Goal: Use online tool/utility

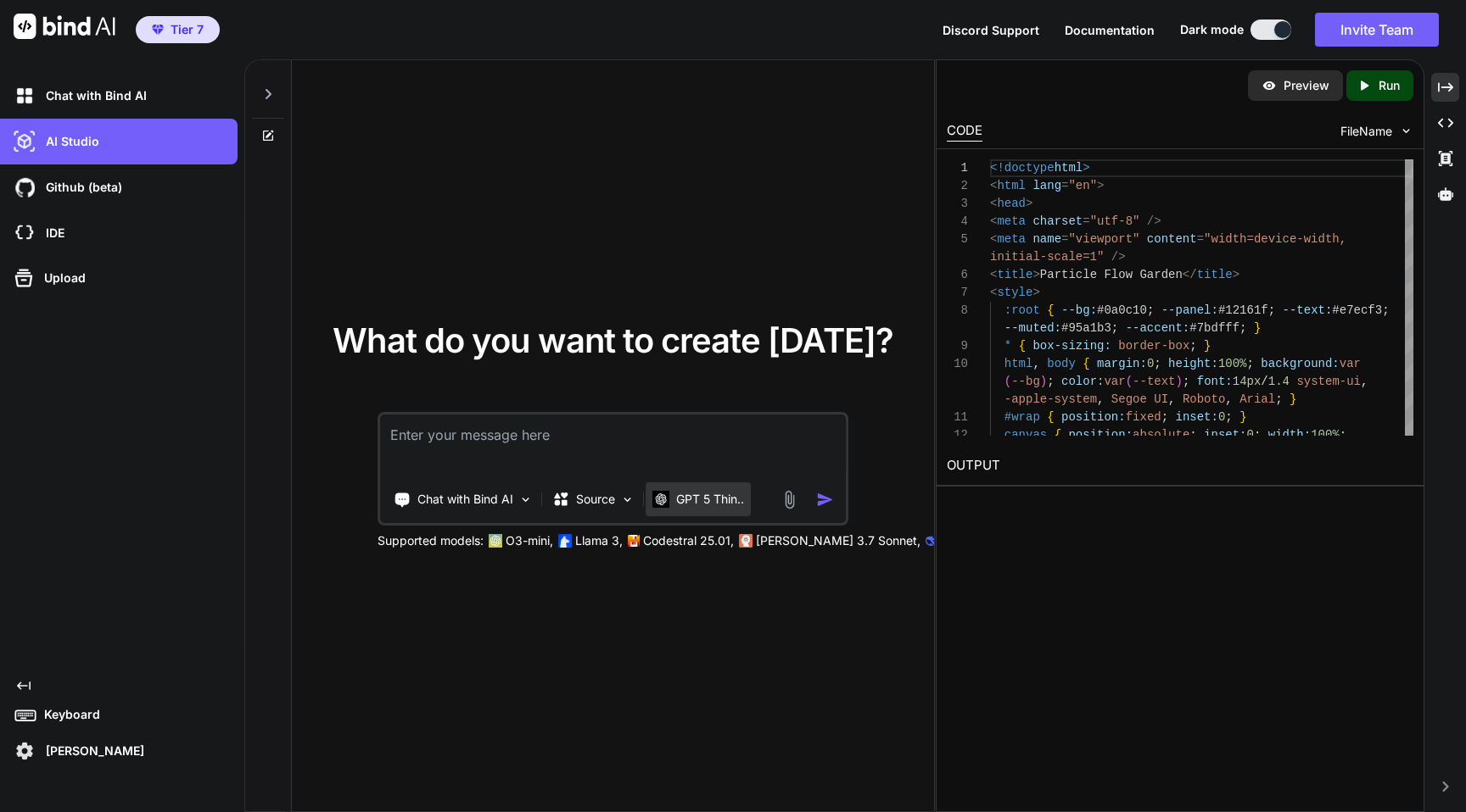
click at [715, 515] on div "GPT 5 Thin.." at bounding box center [699, 499] width 105 height 34
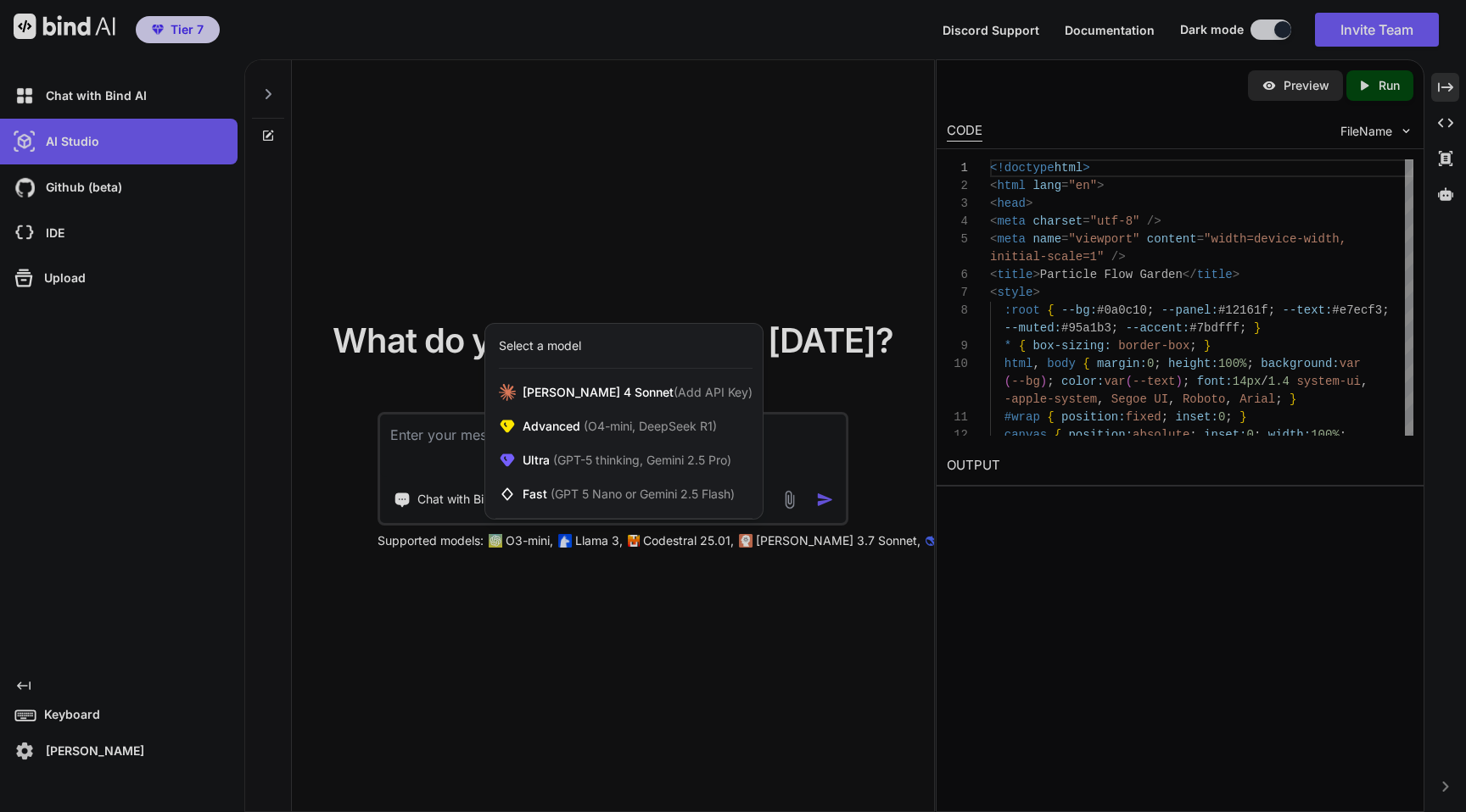
click at [702, 617] on div at bounding box center [733, 406] width 1466 height 812
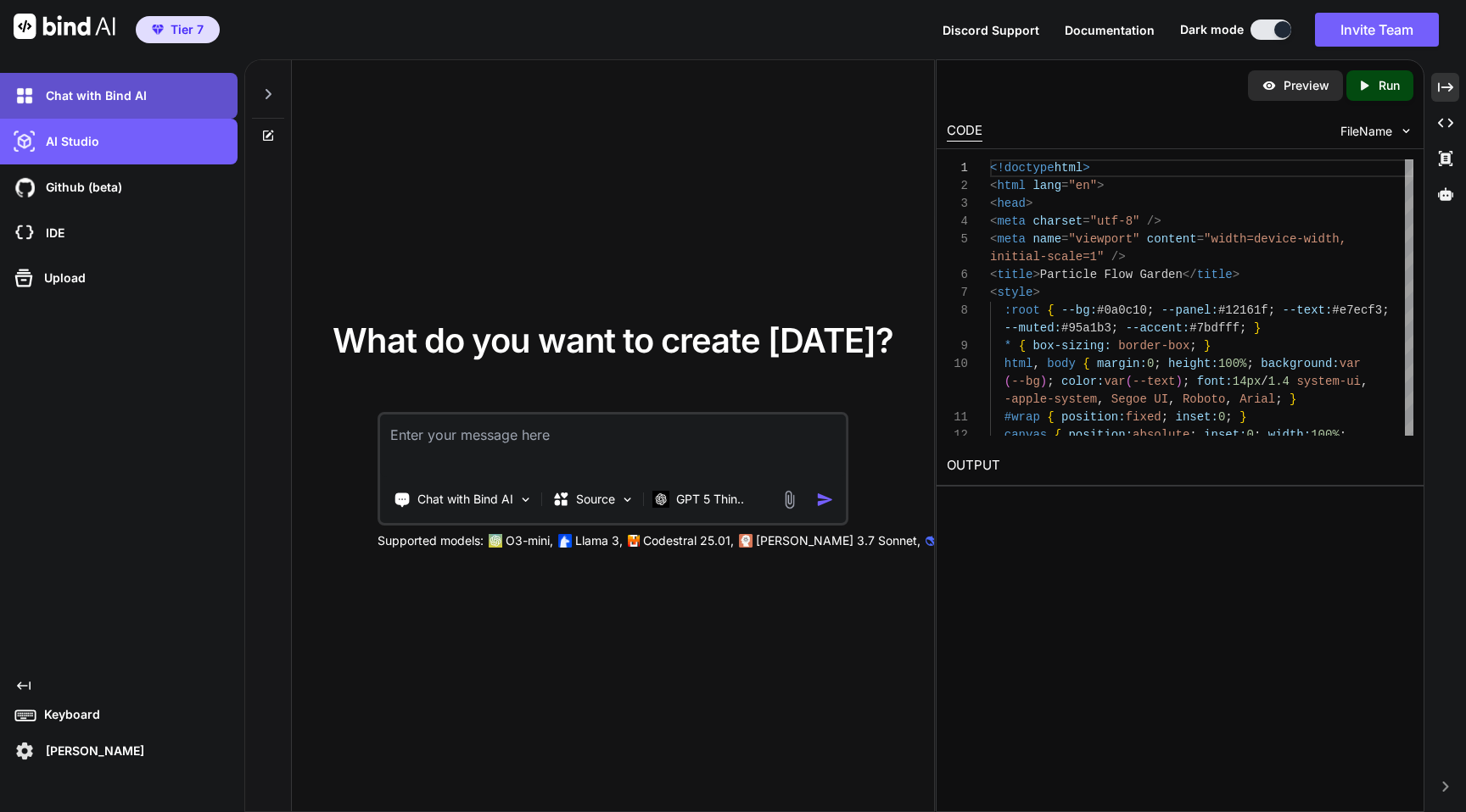
click at [133, 91] on p "Chat with Bind AI" at bounding box center [93, 96] width 108 height 17
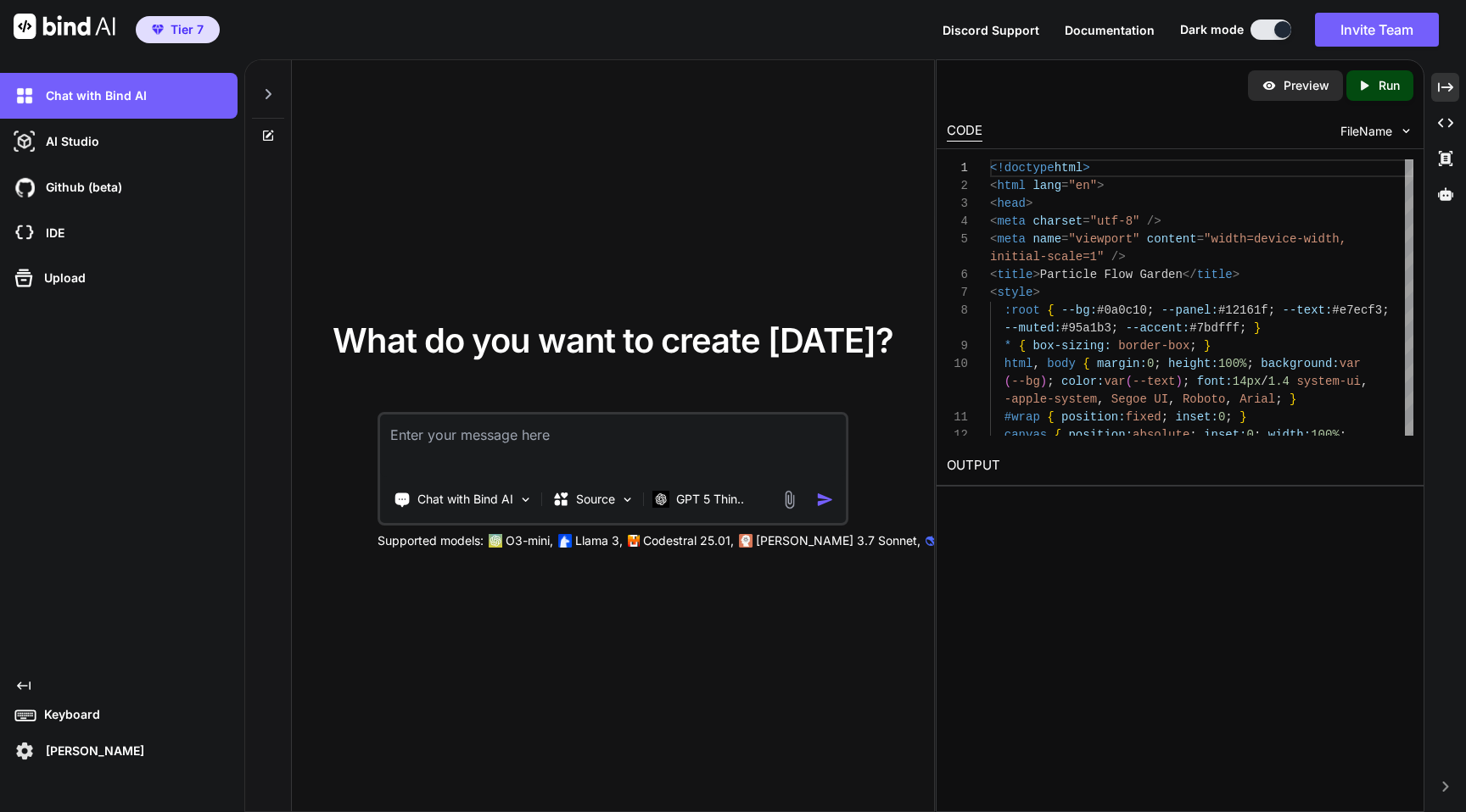
click at [259, 86] on div at bounding box center [268, 89] width 32 height 59
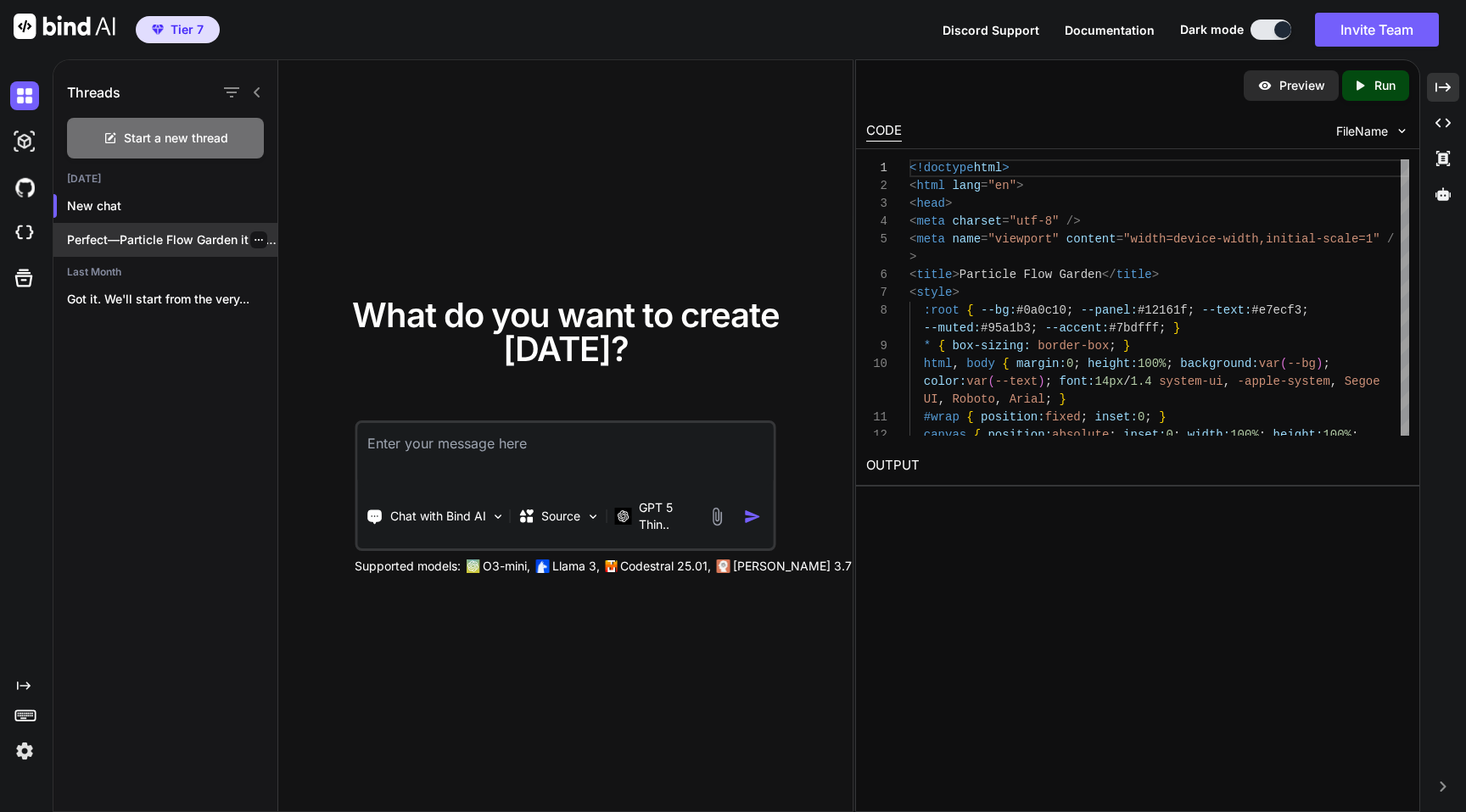
click at [134, 236] on p "Perfect—Particle Flow Garden it is. Run it..." at bounding box center [173, 240] width 211 height 17
type textarea "x"
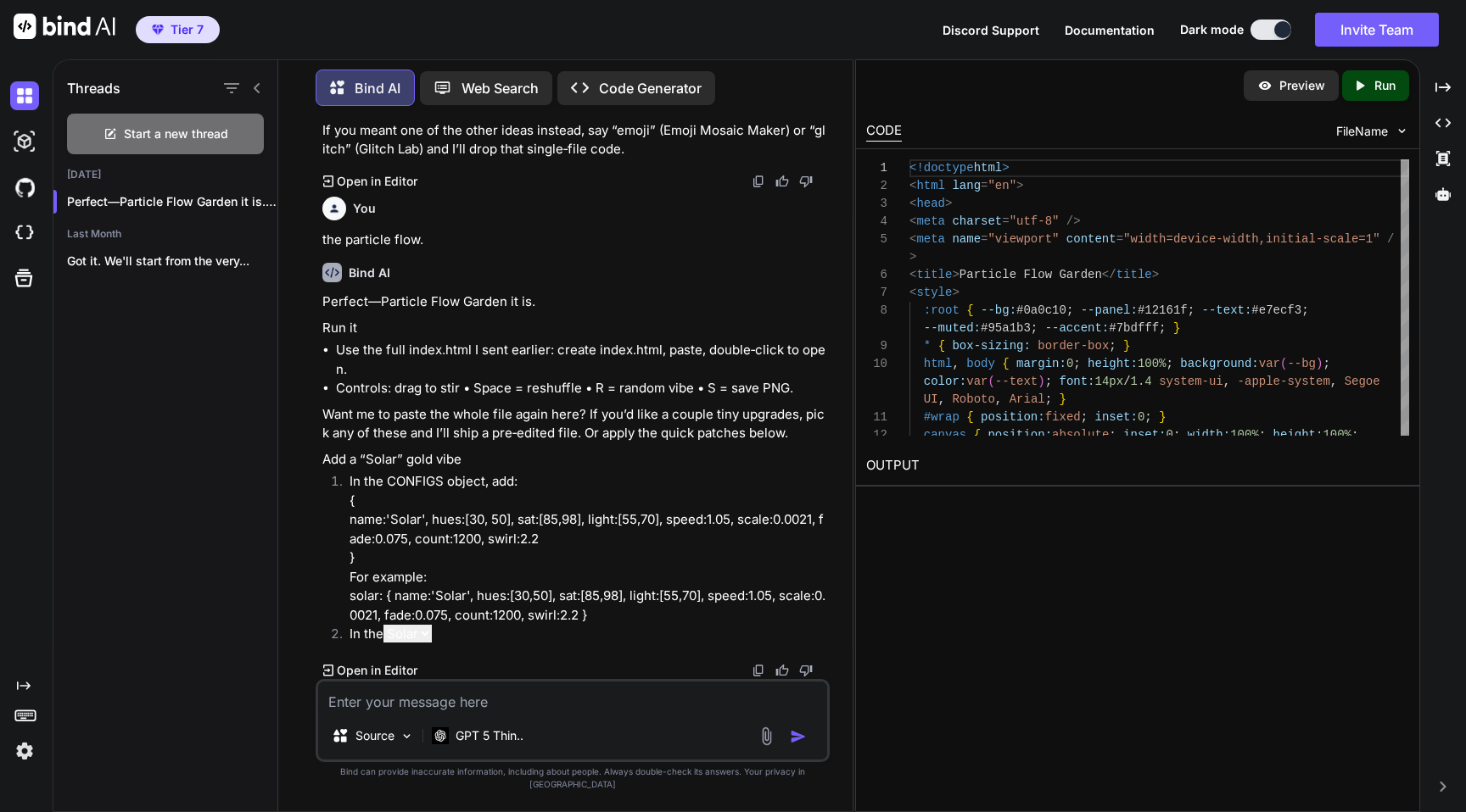
scroll to position [12798, 0]
click at [1367, 70] on div "Preview Created with Pixso. Run" at bounding box center [1137, 86] width 563 height 51
click at [1368, 86] on icon "Created with Pixso." at bounding box center [1363, 86] width 22 height 15
click at [1004, 509] on link "[URL][DOMAIN_NAME]" at bounding box center [935, 505] width 138 height 16
click at [174, 133] on span "Start a new thread" at bounding box center [176, 134] width 105 height 17
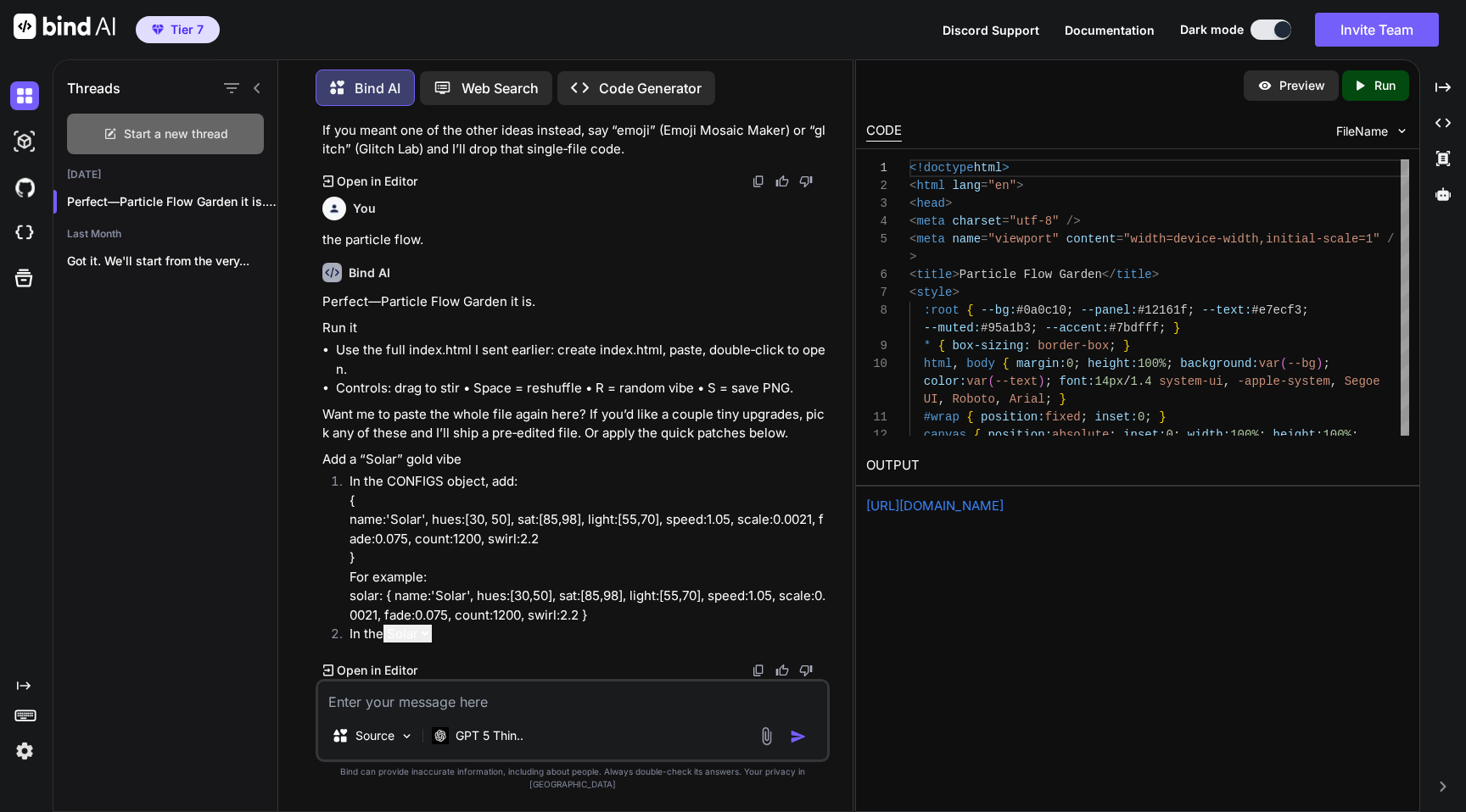
scroll to position [0, 0]
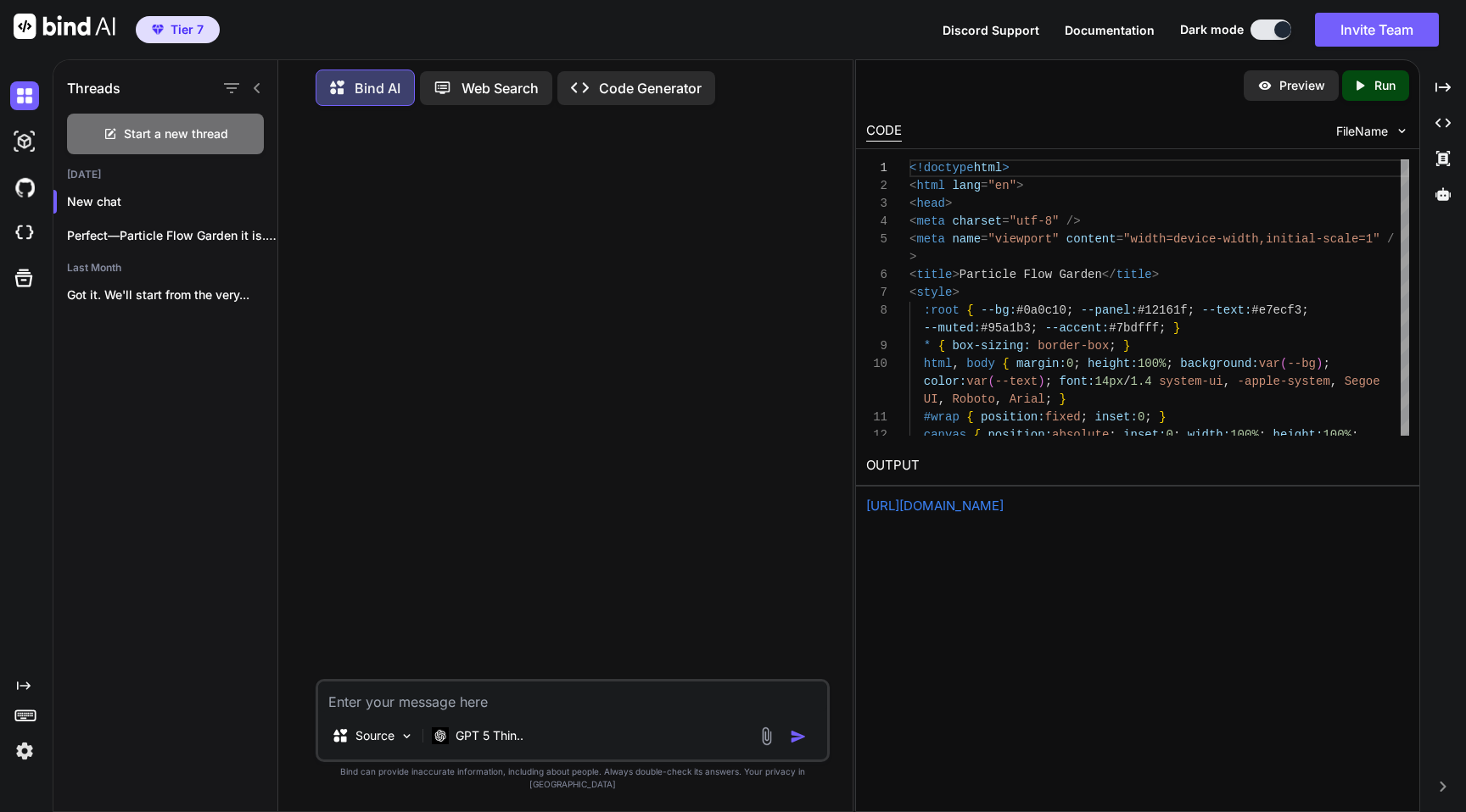
click at [26, 748] on img at bounding box center [25, 751] width 29 height 29
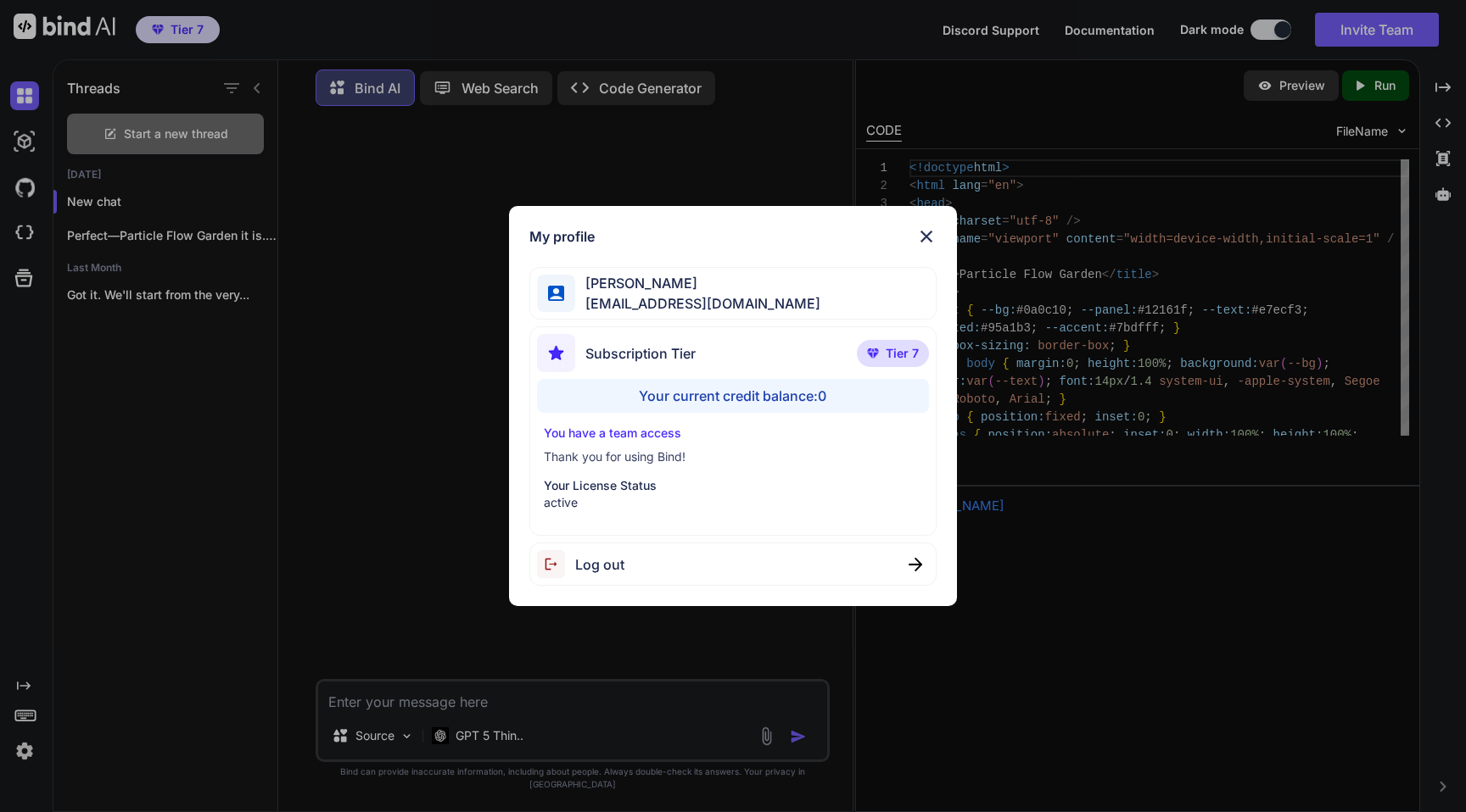
click at [936, 233] on img at bounding box center [926, 237] width 20 height 20
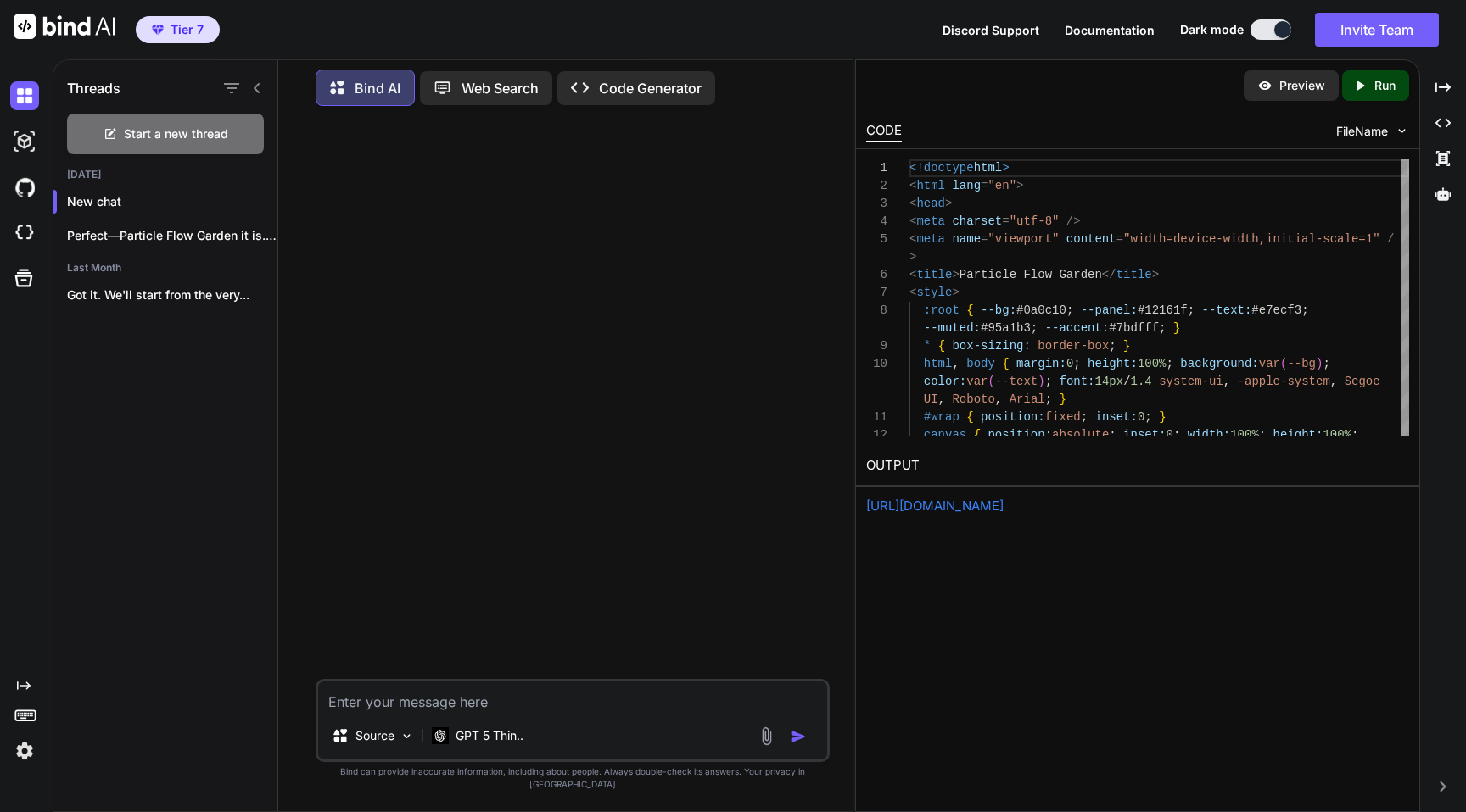
click at [25, 20] on img at bounding box center [65, 26] width 102 height 25
